Goal: Information Seeking & Learning: Learn about a topic

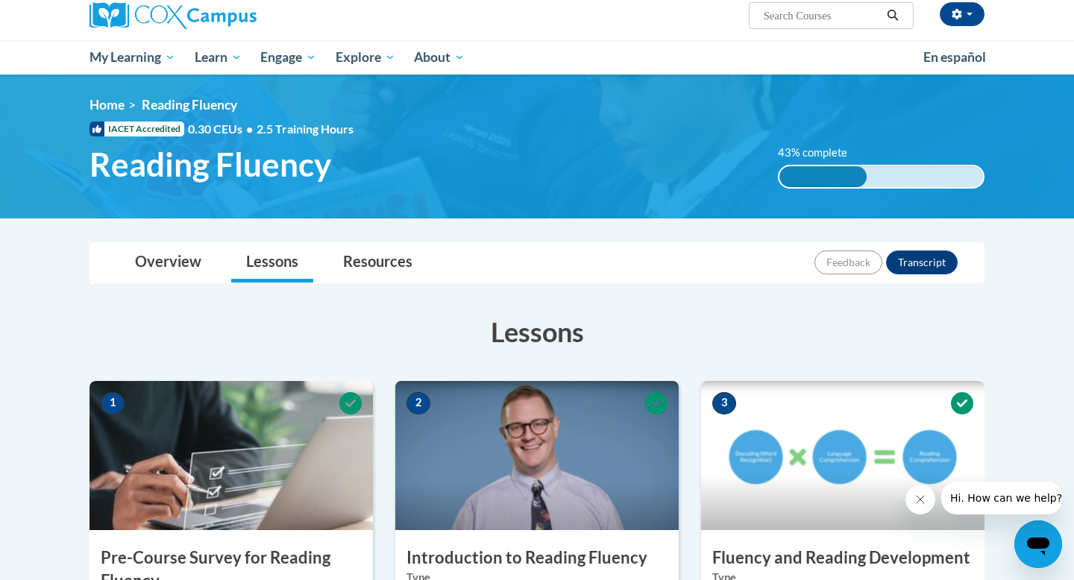
scroll to position [138, 0]
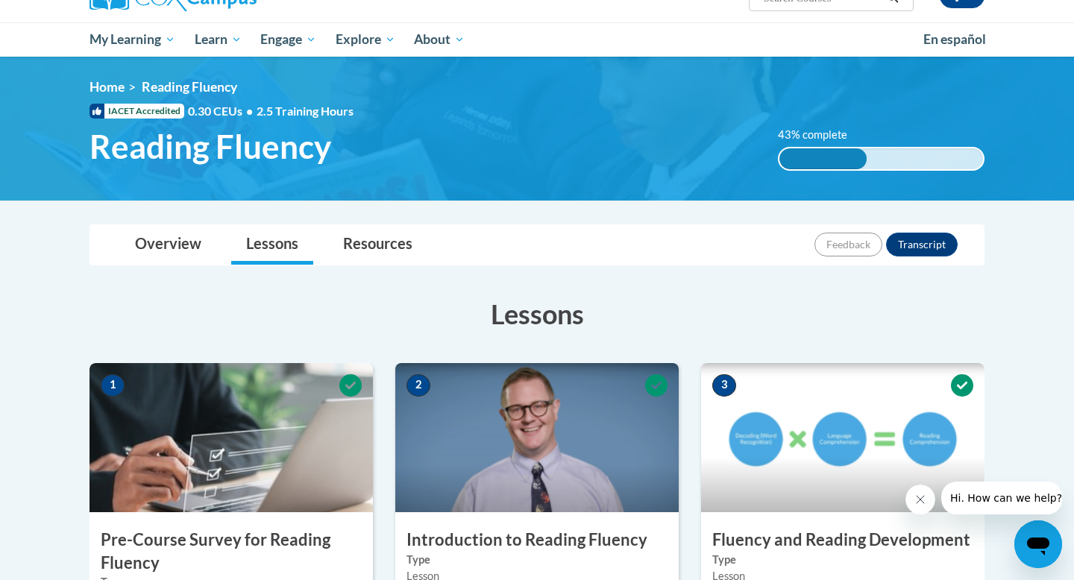
click at [850, 162] on div "43% complete" at bounding box center [824, 158] width 88 height 21
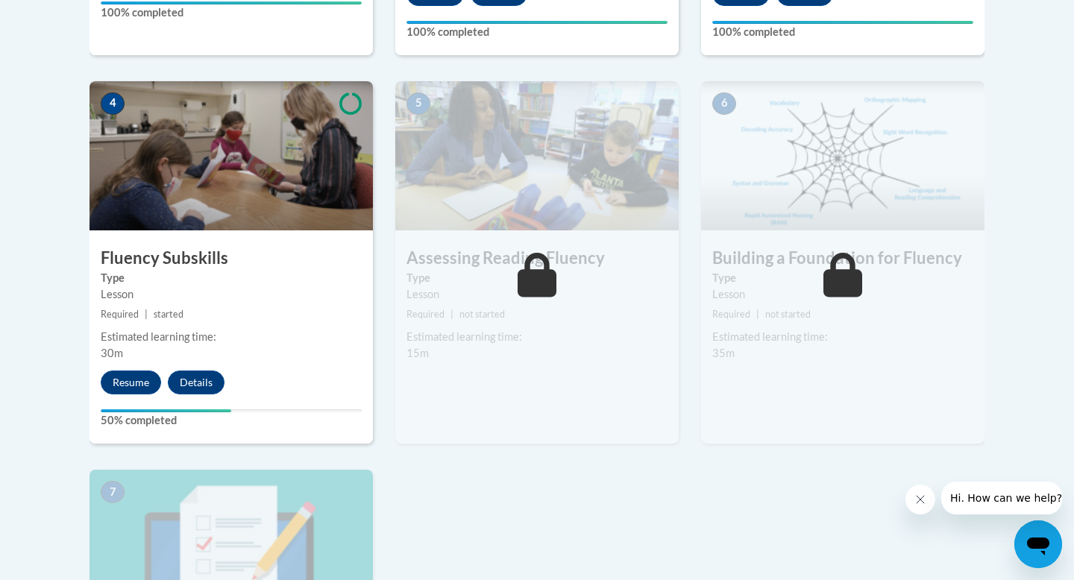
scroll to position [820, 0]
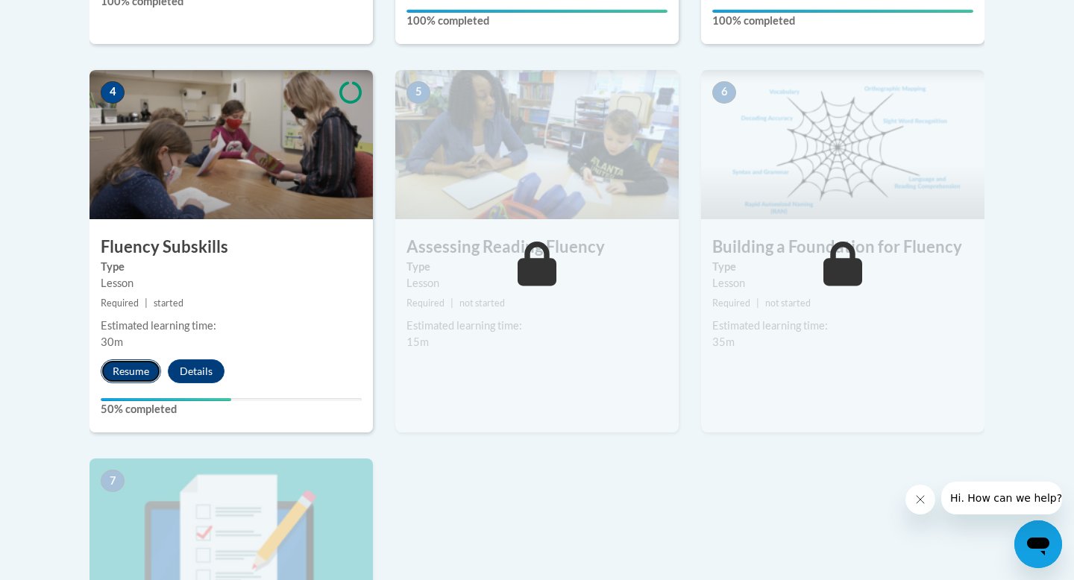
click at [128, 365] on button "Resume" at bounding box center [131, 372] width 60 height 24
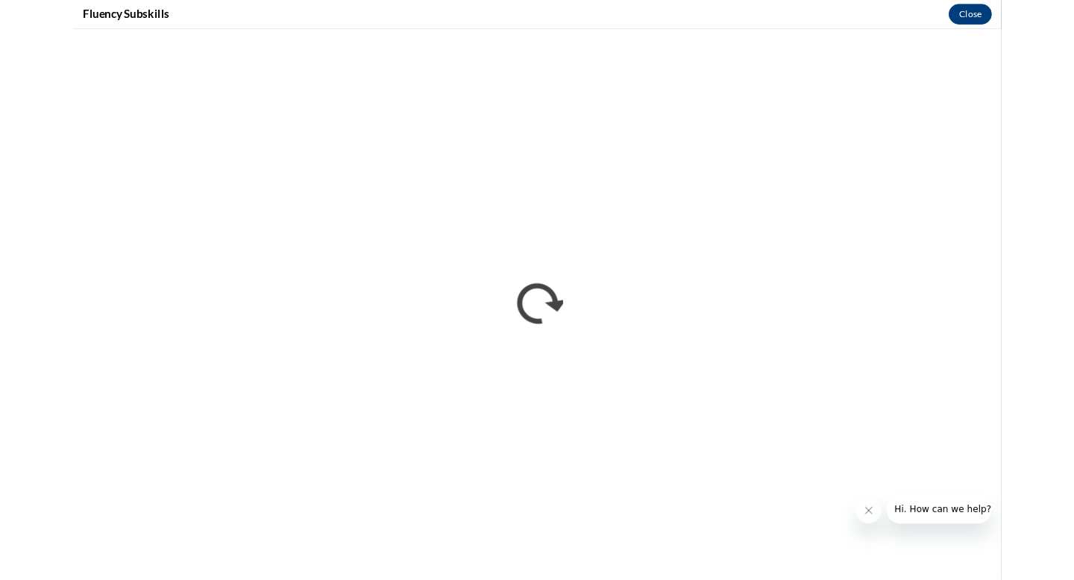
scroll to position [0, 0]
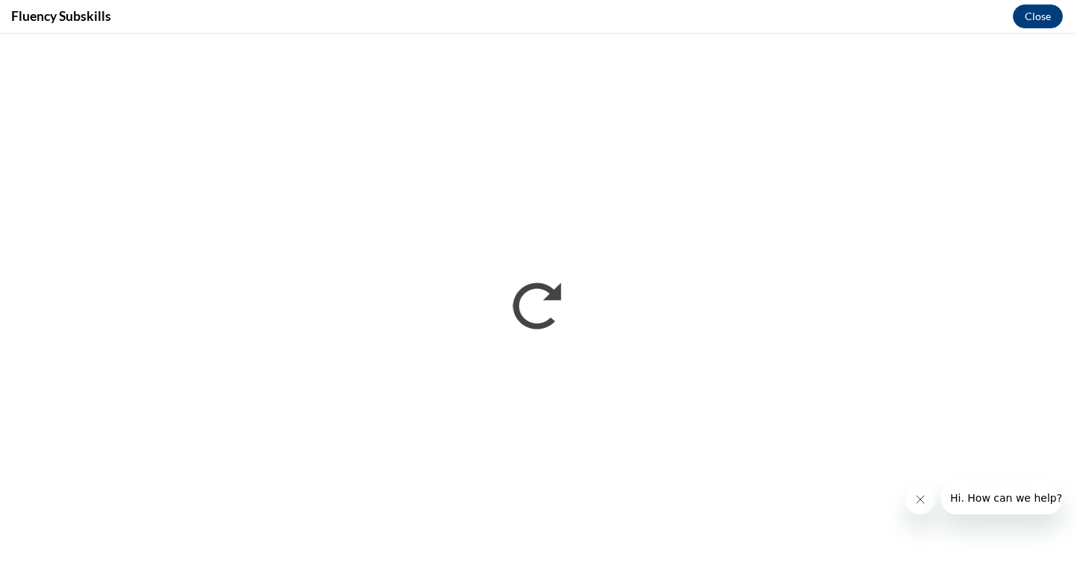
click at [918, 498] on icon "Close message from company" at bounding box center [921, 500] width 12 height 12
